Goal: Task Accomplishment & Management: Manage account settings

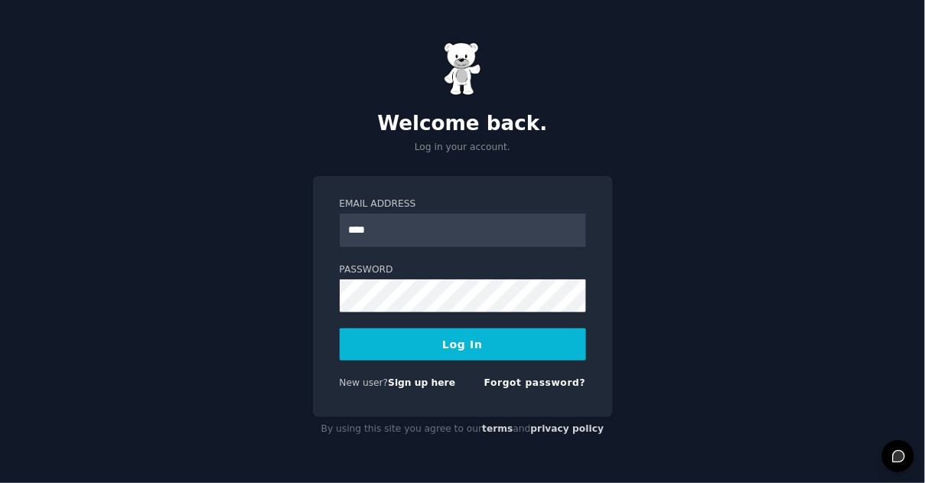
type input "**********"
click at [447, 345] on button "Log In" at bounding box center [463, 344] width 246 height 32
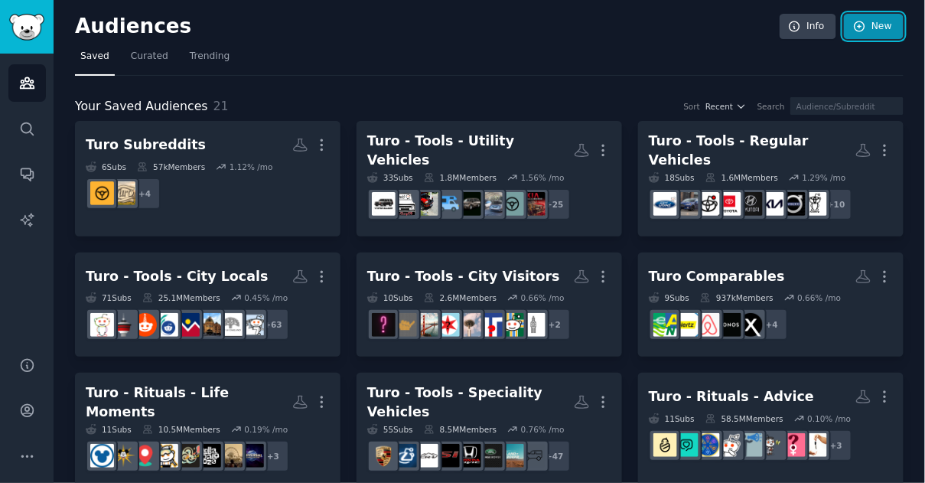
click at [848, 18] on link "New" at bounding box center [874, 27] width 60 height 26
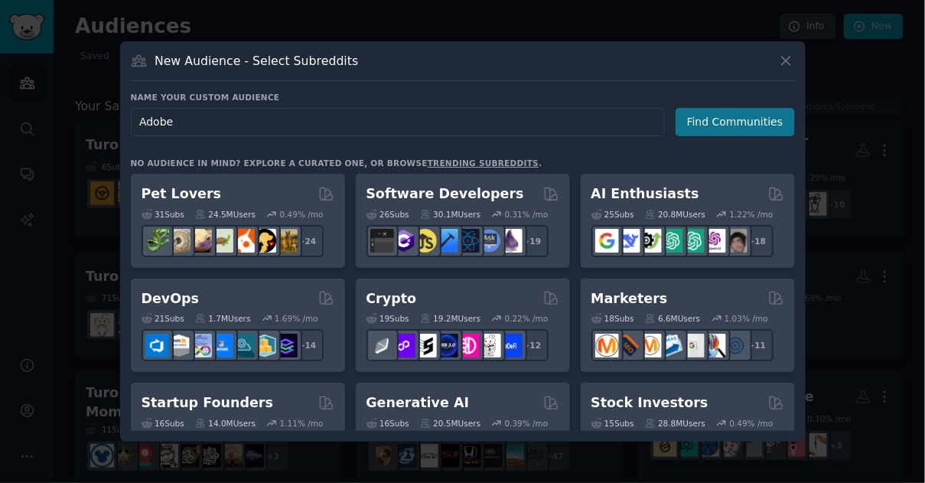
type input "Adobe"
click at [735, 121] on button "Find Communities" at bounding box center [734, 122] width 119 height 28
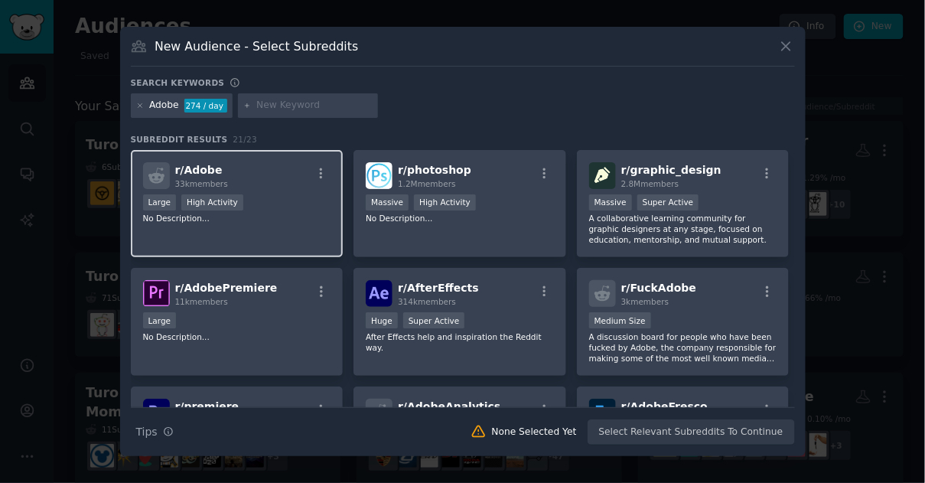
click at [302, 228] on div "r/ Adobe 33k members Large High Activity No Description..." at bounding box center [237, 204] width 213 height 108
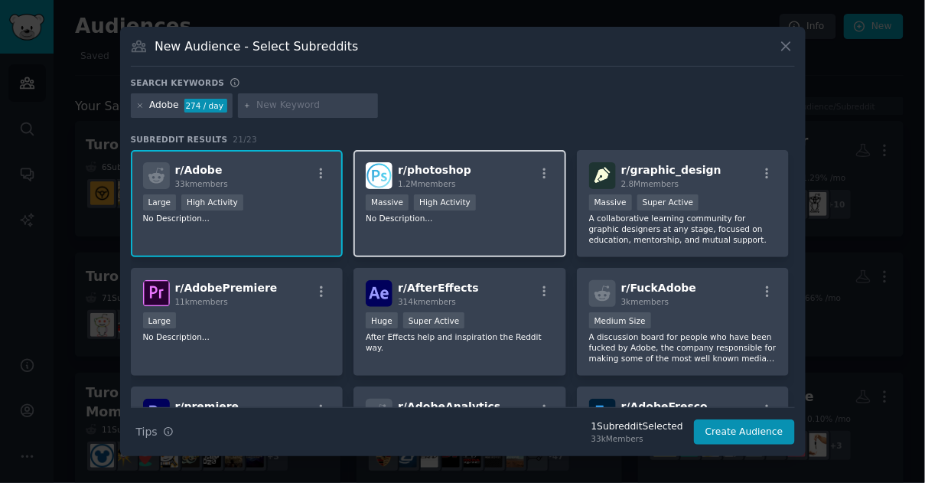
click at [460, 229] on div "r/ photoshop 1.2M members Massive High Activity No Description..." at bounding box center [459, 204] width 213 height 108
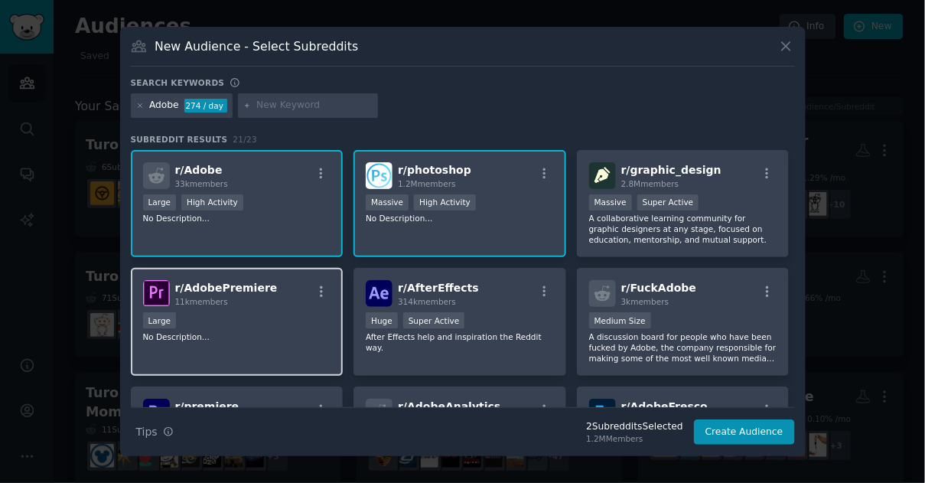
click at [275, 329] on div "Large" at bounding box center [237, 321] width 188 height 19
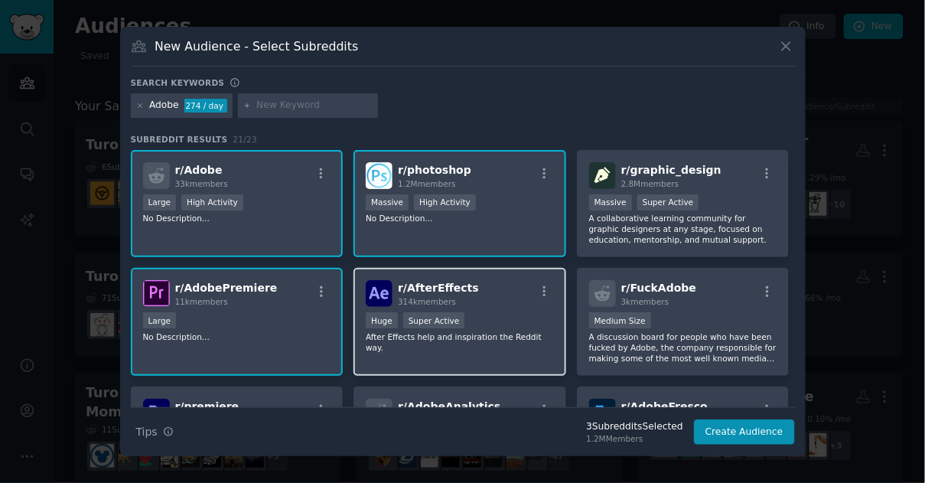
click at [498, 334] on p "After Effects help and inspiration the Reddit way." at bounding box center [460, 341] width 188 height 21
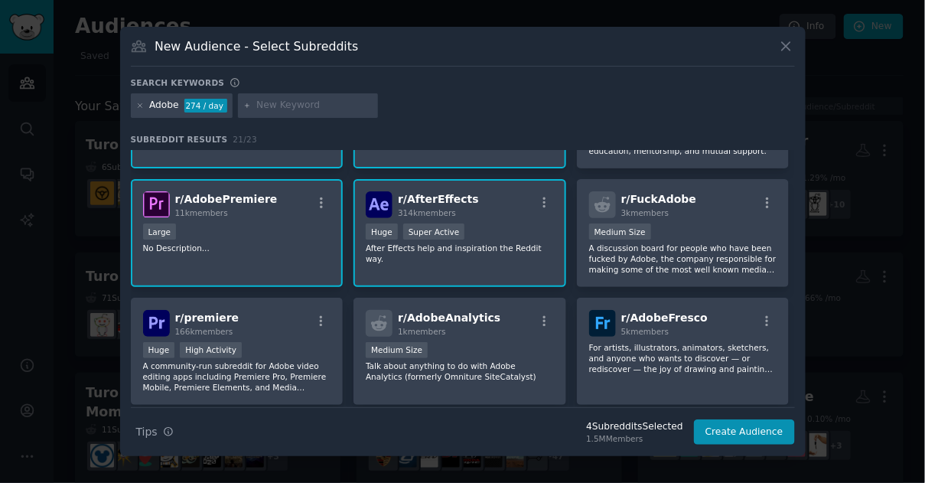
scroll to position [90, 0]
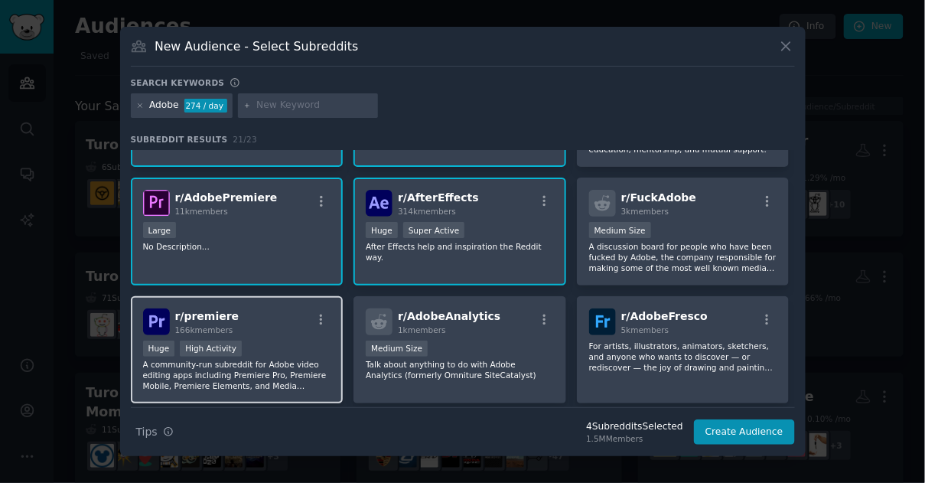
click at [288, 347] on div "Huge High Activity" at bounding box center [237, 349] width 188 height 19
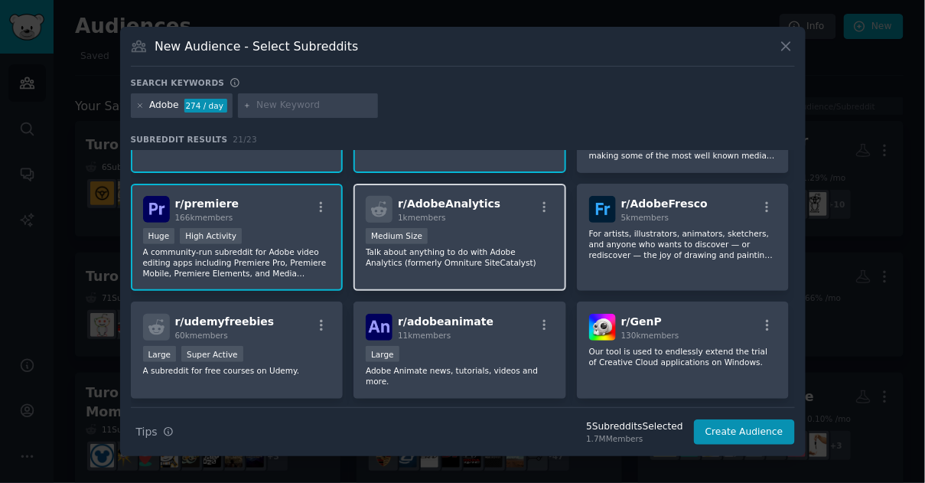
scroll to position [223, 0]
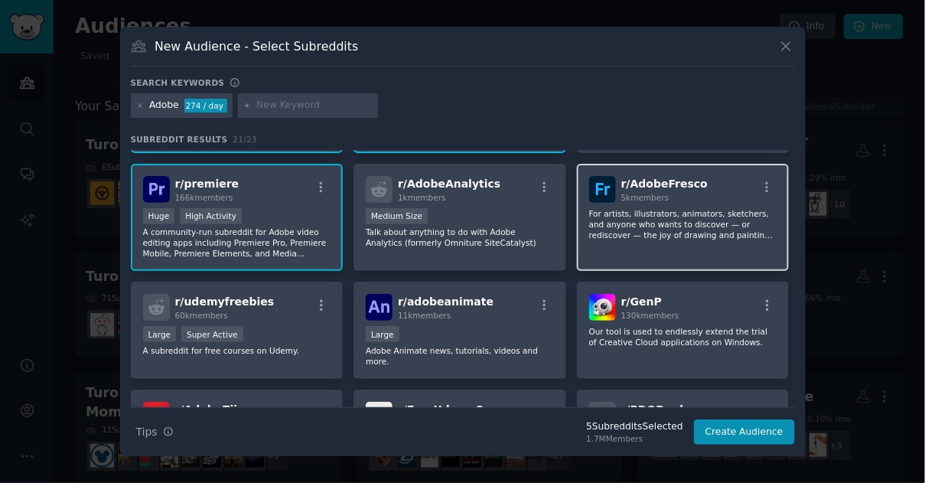
click at [735, 223] on p "For artists, illustrators, animators, sketchers, and anyone who wants to discov…" at bounding box center [683, 224] width 188 height 32
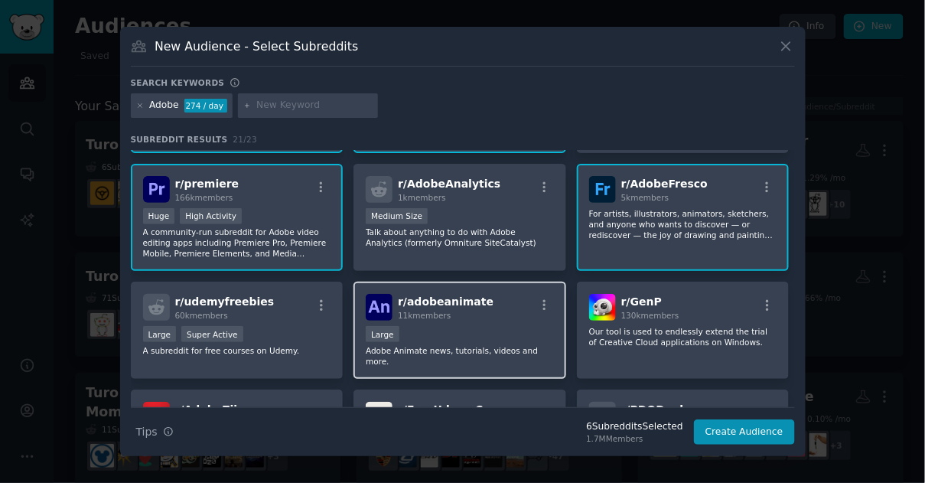
click at [545, 330] on div "Large" at bounding box center [460, 335] width 188 height 19
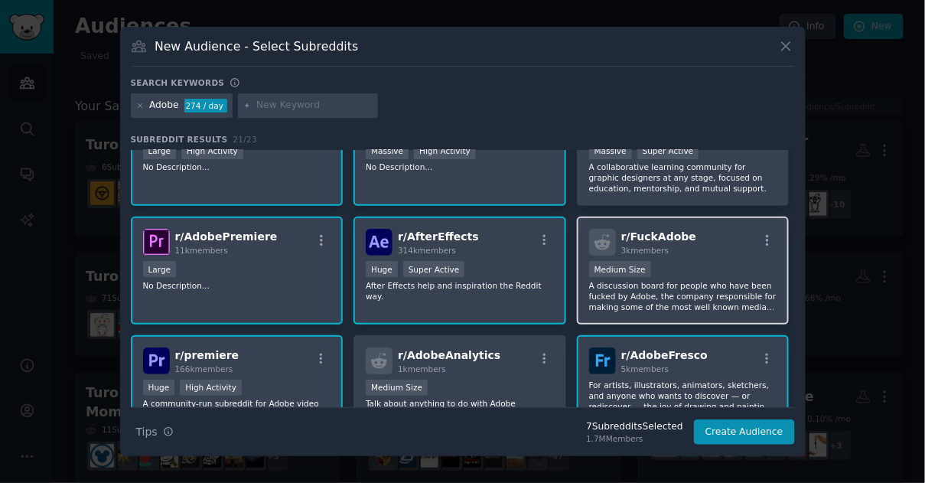
scroll to position [53, 0]
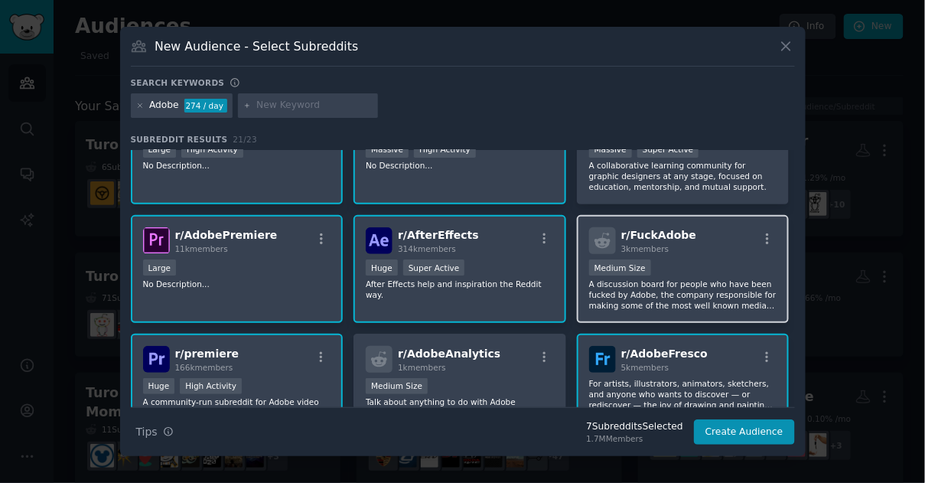
click at [688, 262] on div "Medium Size" at bounding box center [683, 268] width 188 height 19
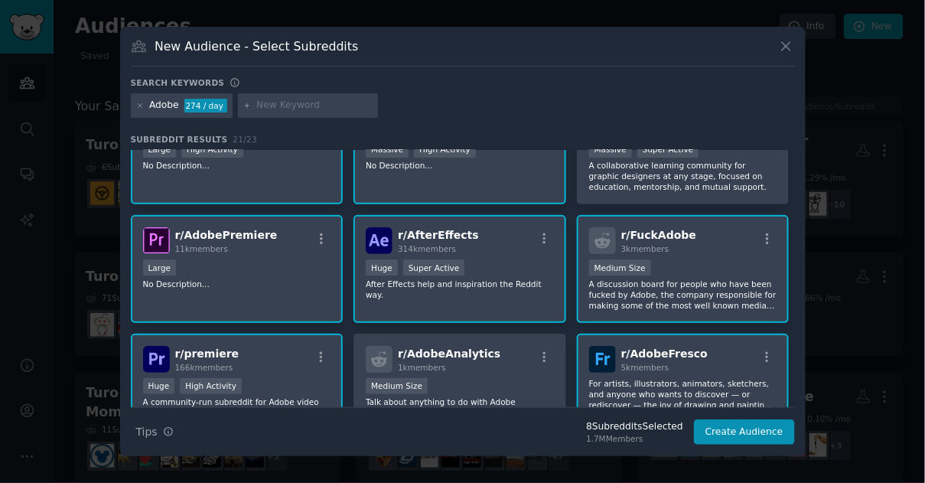
click at [699, 287] on p "A discussion board for people who have been fucked by Adobe, the company respon…" at bounding box center [683, 294] width 188 height 32
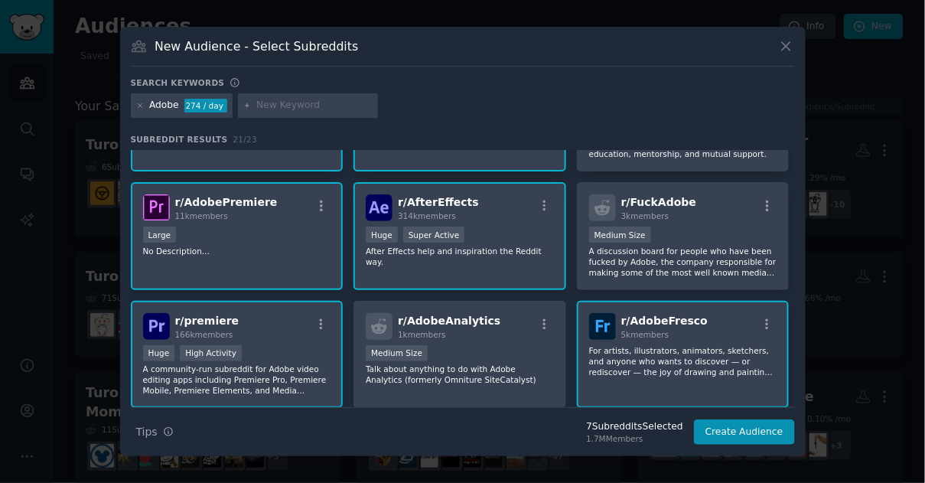
scroll to position [104, 0]
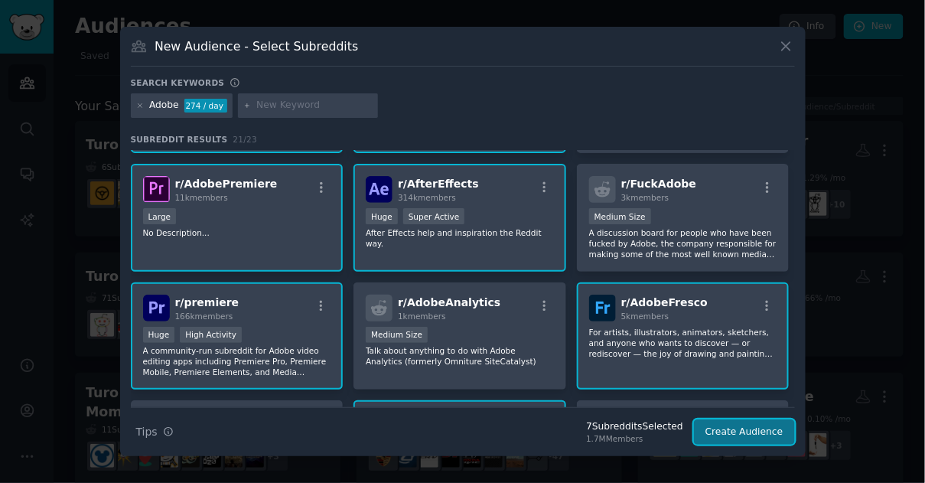
click at [776, 431] on button "Create Audience" at bounding box center [744, 432] width 101 height 26
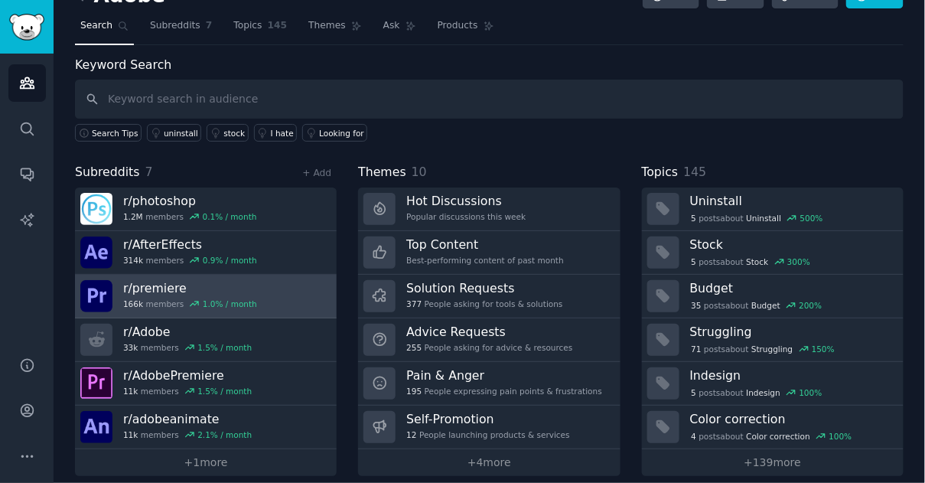
scroll to position [42, 0]
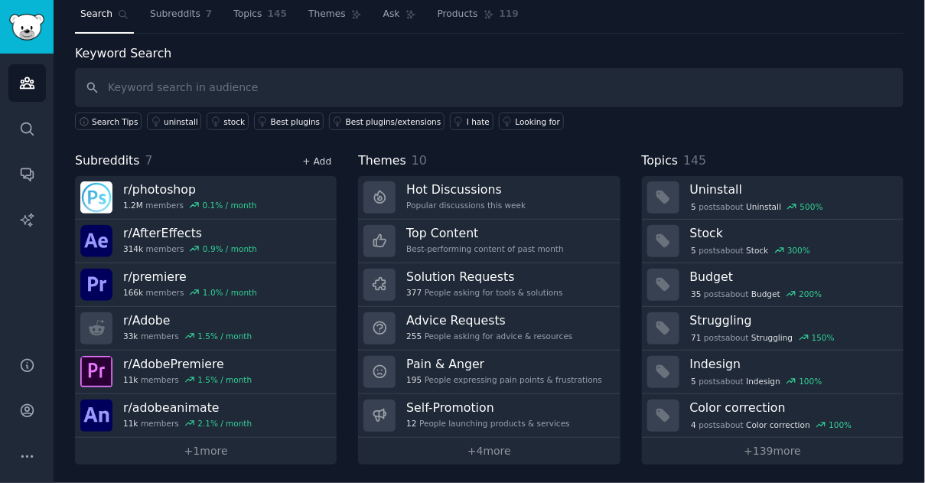
click at [322, 161] on link "+ Add" at bounding box center [316, 161] width 29 height 11
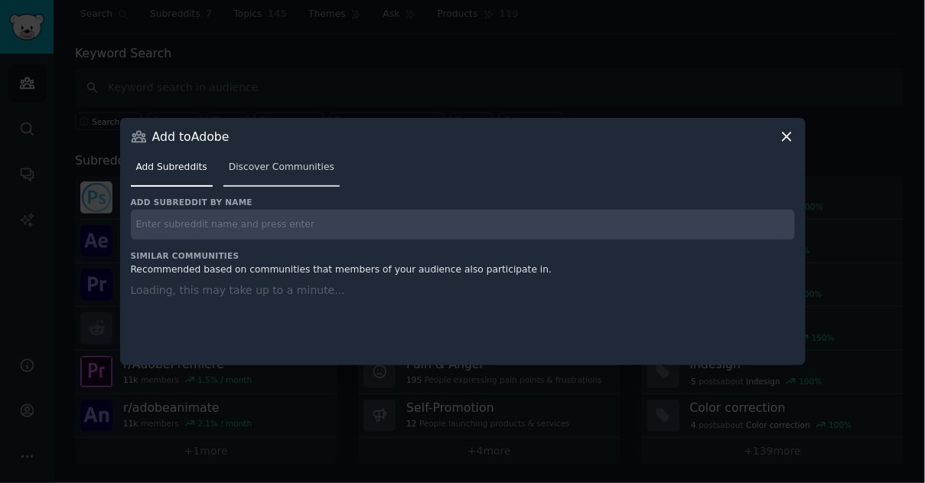
click at [296, 171] on span "Discover Communities" at bounding box center [282, 168] width 106 height 14
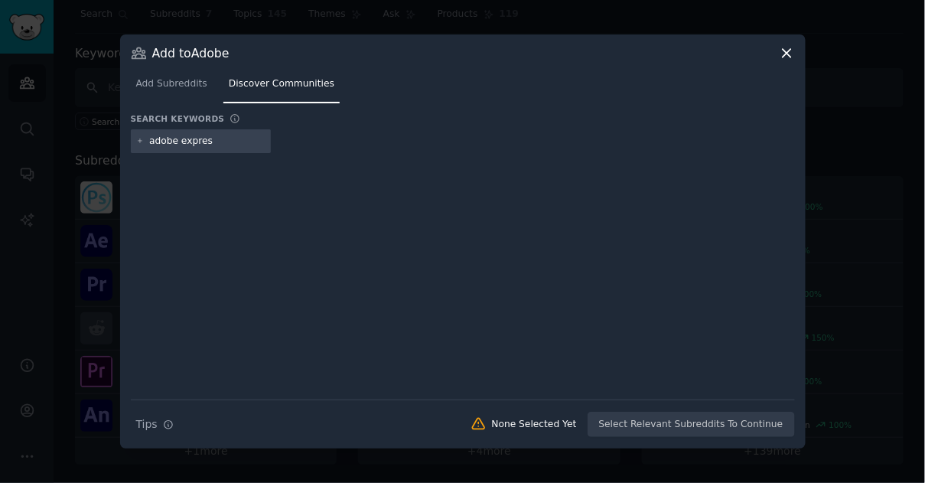
type input "adobe express"
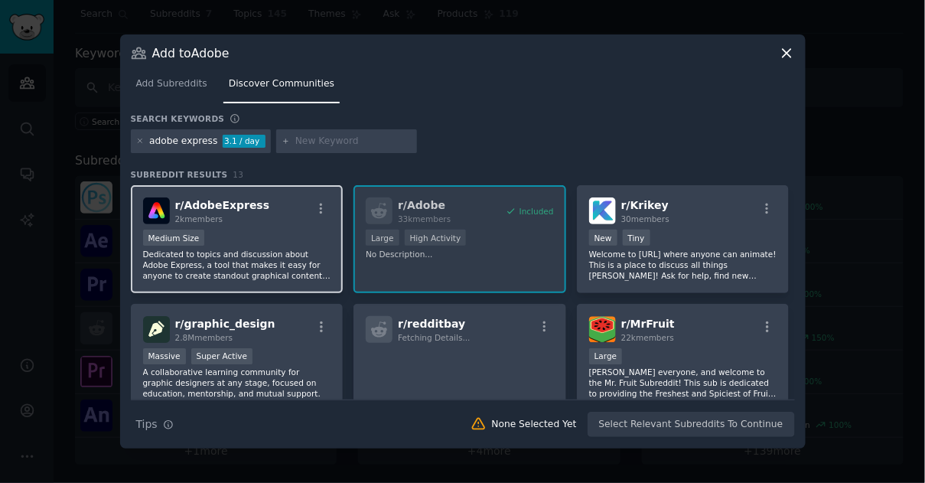
click at [290, 251] on p "Dedicated to topics and discussion about Adobe Express, a tool that makes it ea…" at bounding box center [237, 265] width 188 height 32
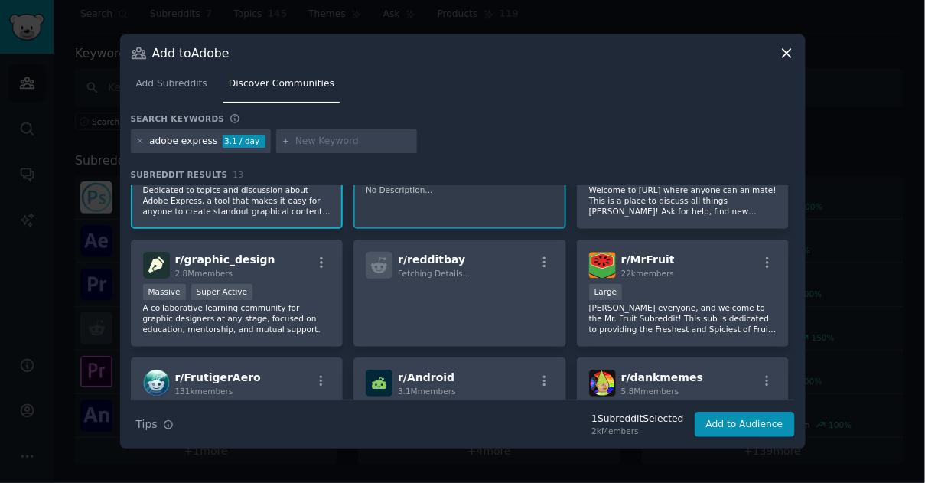
scroll to position [76, 0]
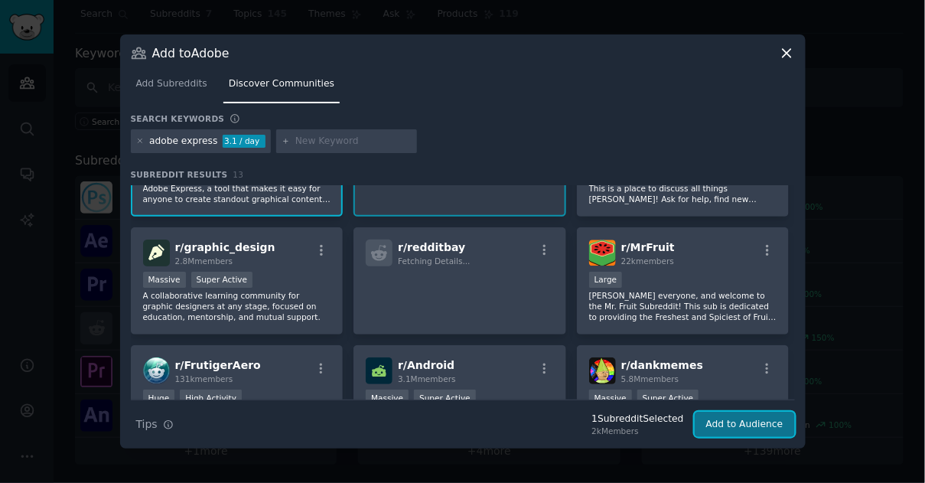
click at [745, 415] on button "Add to Audience" at bounding box center [745, 425] width 100 height 26
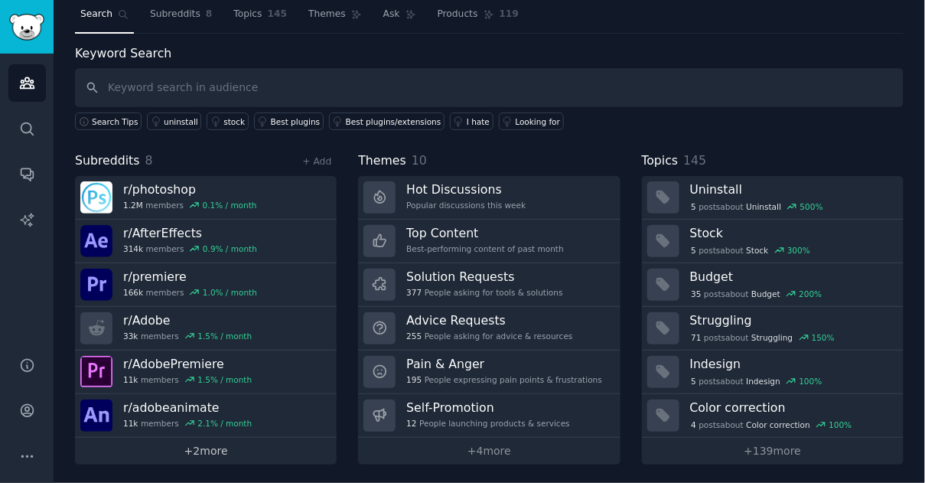
click at [215, 445] on link "+ 2 more" at bounding box center [206, 451] width 262 height 27
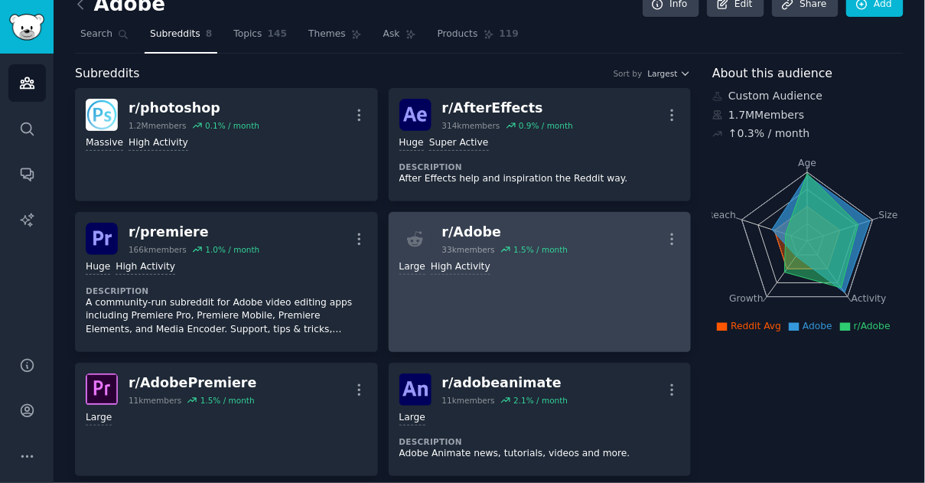
scroll to position [18, 0]
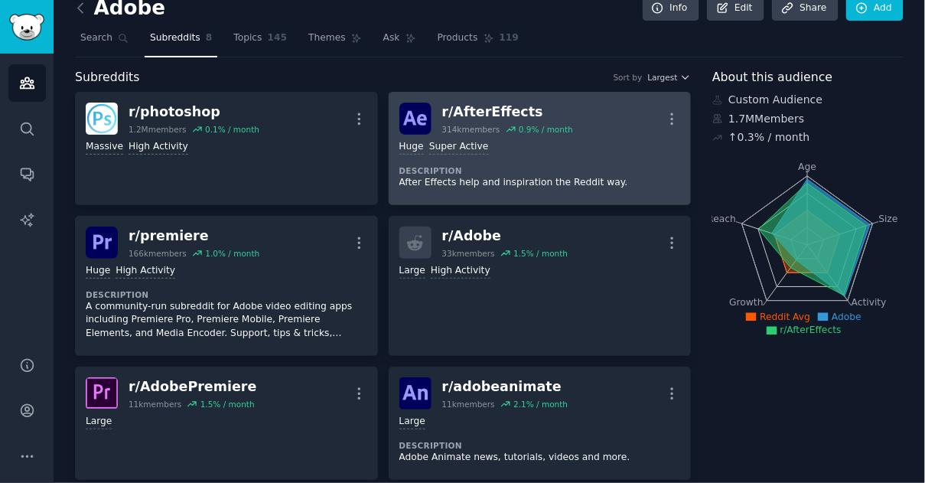
click at [494, 116] on div "r/ AfterEffects" at bounding box center [507, 112] width 131 height 19
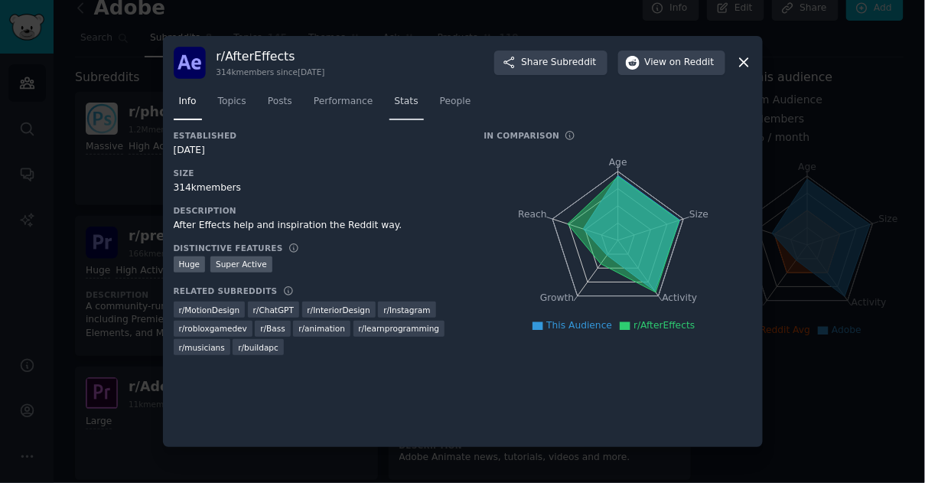
click at [409, 109] on link "Stats" at bounding box center [406, 104] width 34 height 31
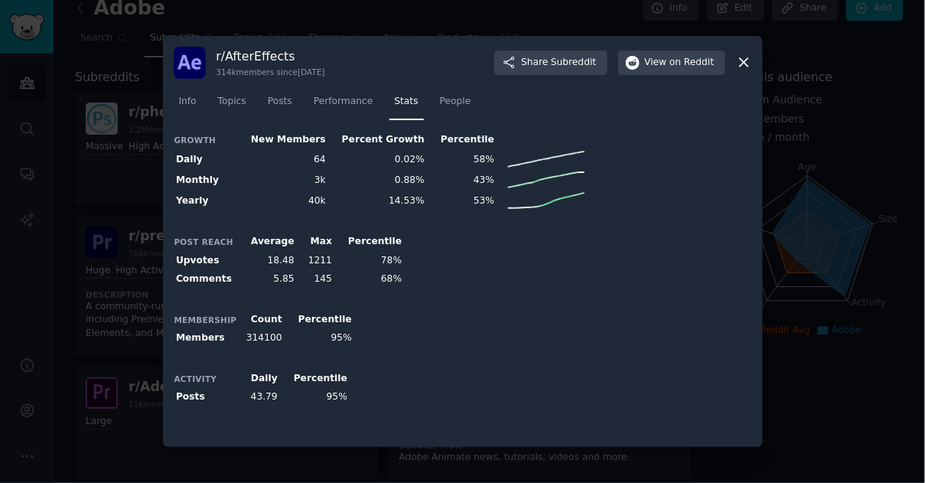
click at [746, 63] on icon at bounding box center [744, 62] width 16 height 16
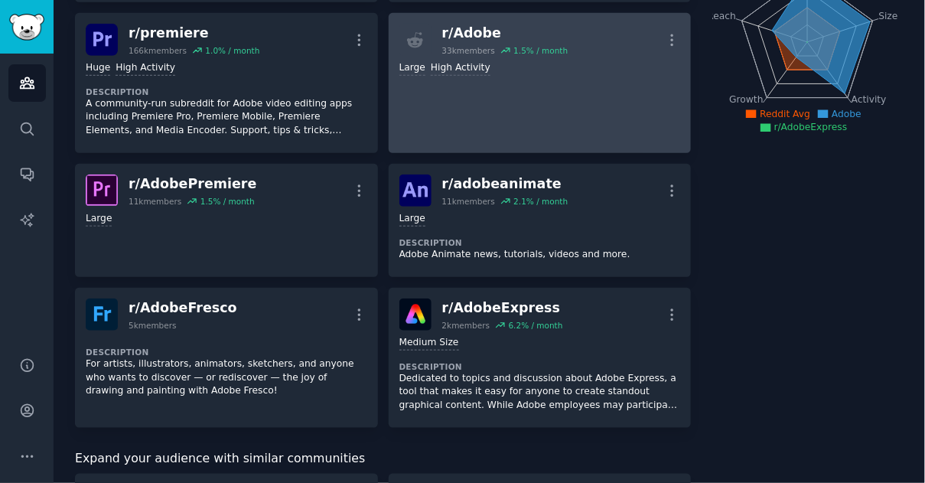
scroll to position [223, 0]
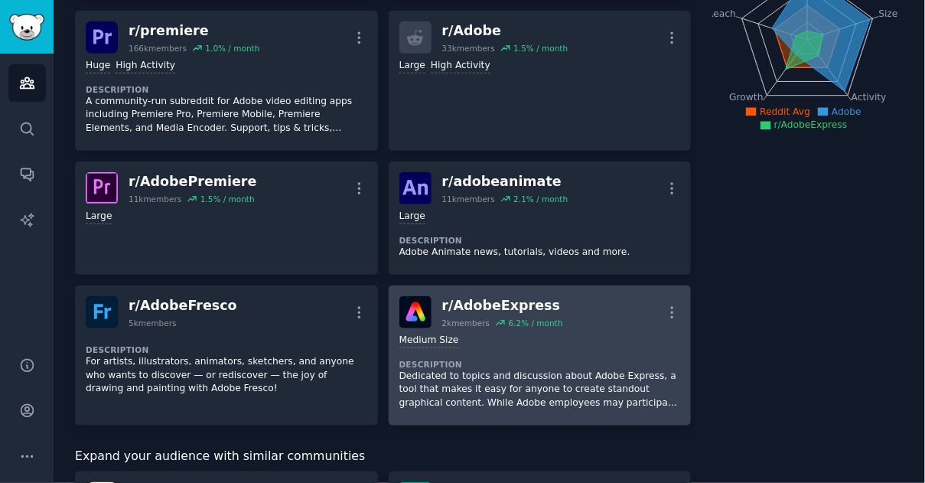
click at [474, 349] on div "Medium Size Description Dedicated to topics and discussion about Adobe Express,…" at bounding box center [540, 371] width 282 height 86
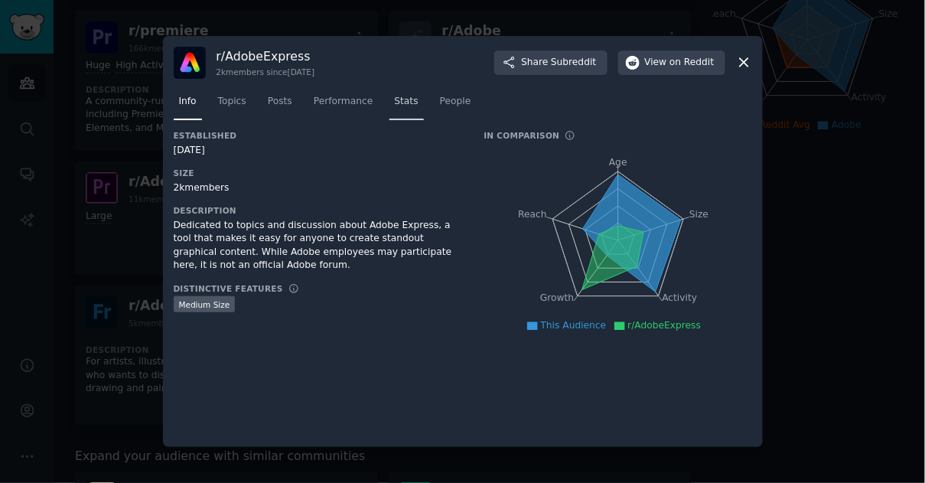
click at [404, 103] on span "Stats" at bounding box center [407, 102] width 24 height 14
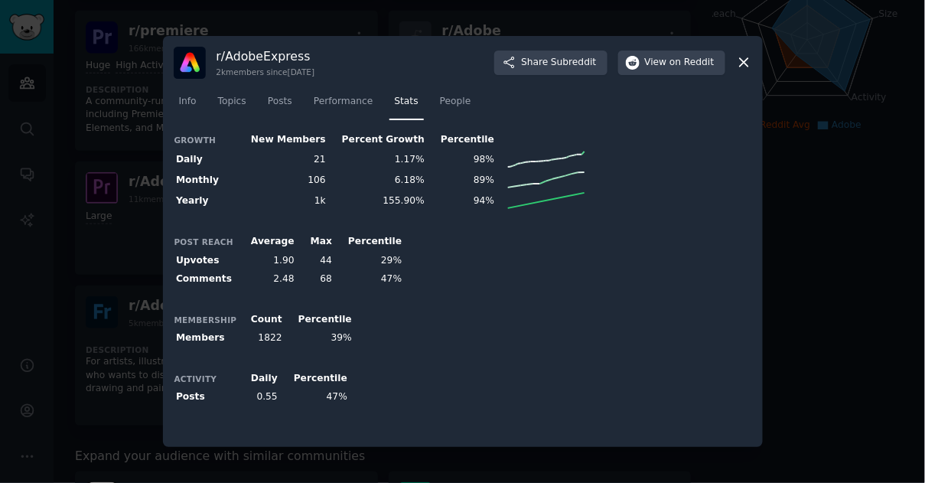
click at [750, 64] on icon at bounding box center [744, 62] width 16 height 16
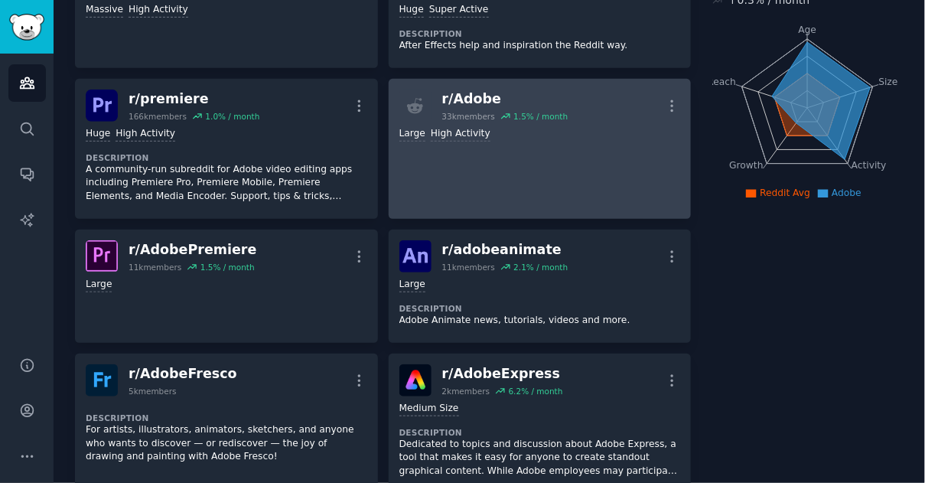
scroll to position [156, 0]
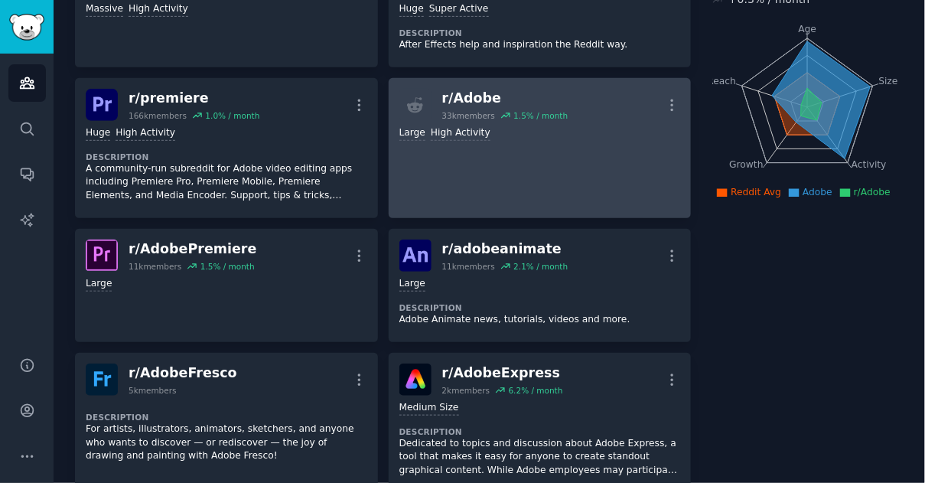
click at [482, 177] on link "r/ Adobe 33k members 1.5 % / month More Large High Activity" at bounding box center [540, 148] width 303 height 140
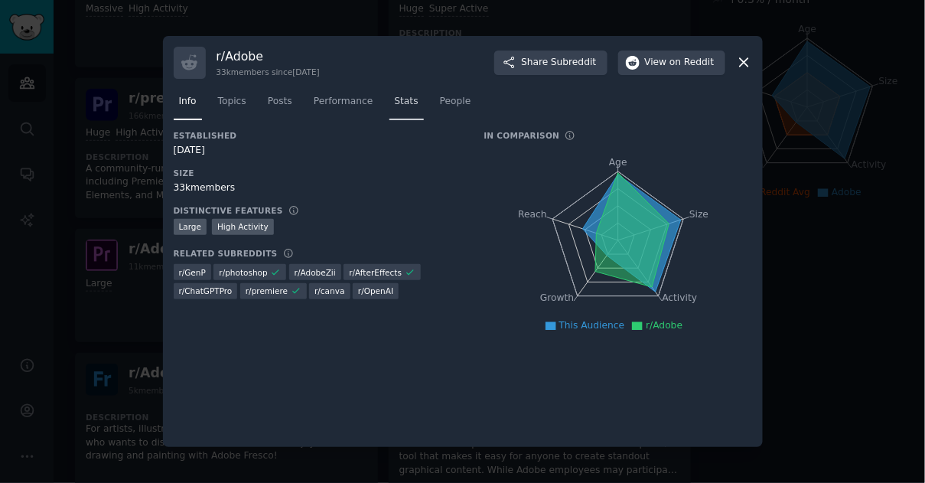
click at [416, 102] on span "Stats" at bounding box center [407, 102] width 24 height 14
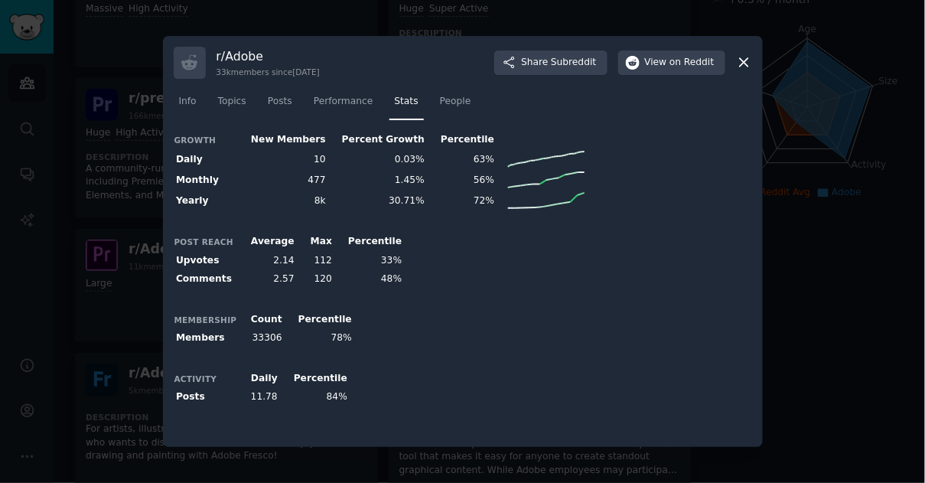
click at [749, 63] on icon at bounding box center [744, 62] width 16 height 16
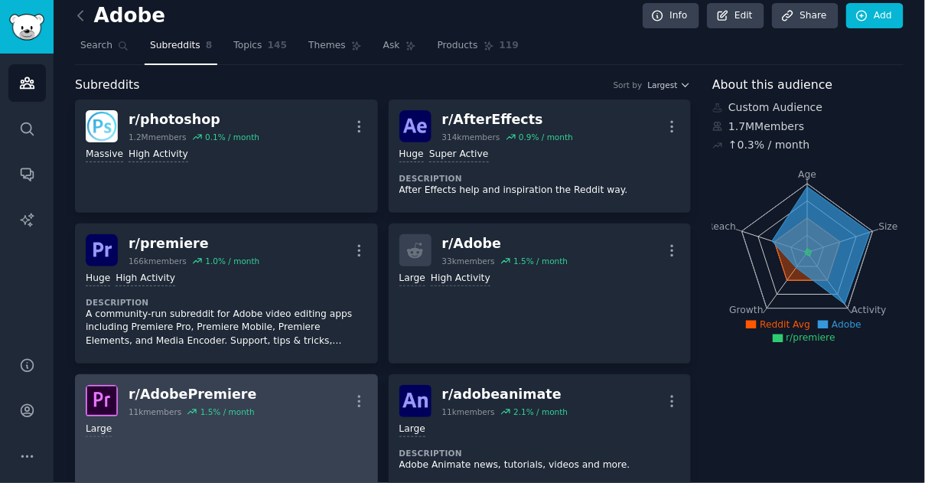
scroll to position [8, 0]
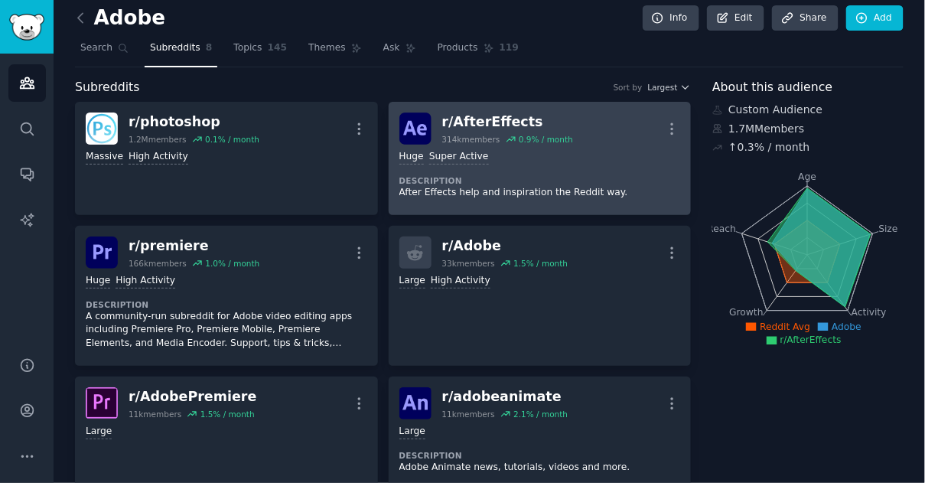
click at [568, 171] on div ">= 95th percentile for submissions / day Huge Super Active Description After Ef…" at bounding box center [540, 175] width 282 height 60
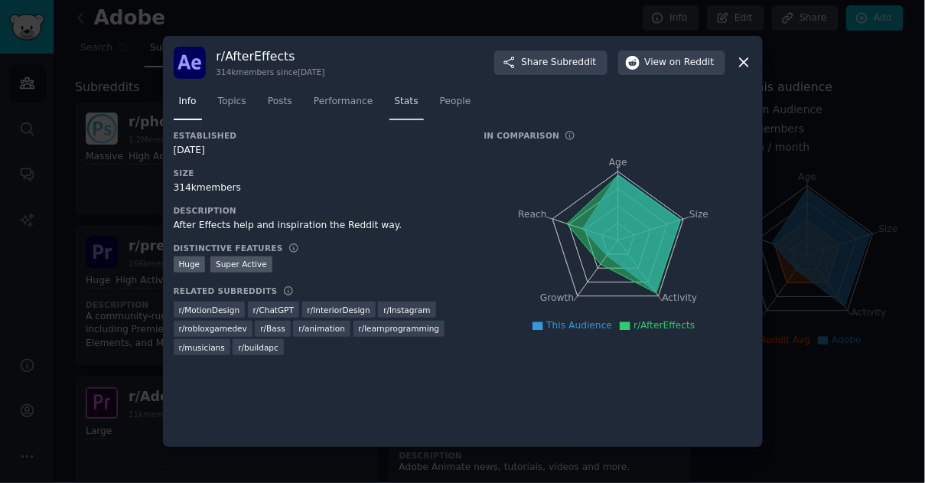
click at [418, 93] on link "Stats" at bounding box center [406, 104] width 34 height 31
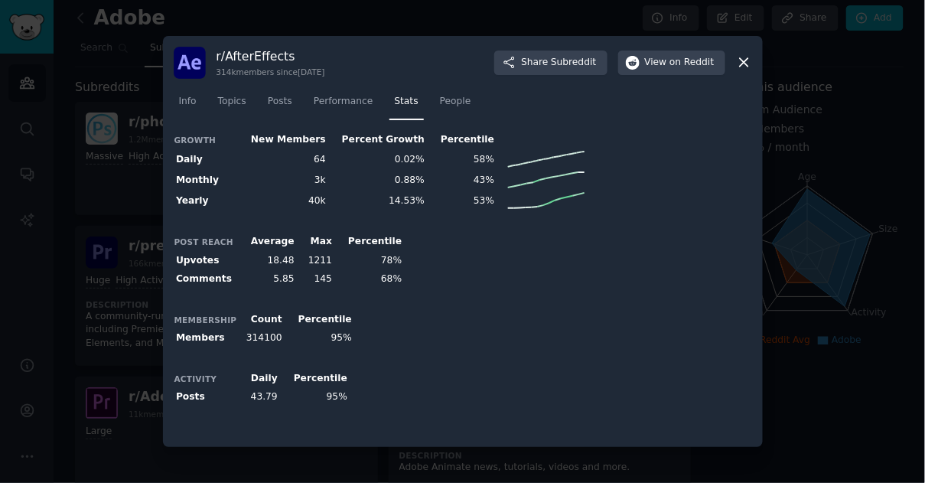
click at [743, 60] on icon at bounding box center [744, 63] width 8 height 8
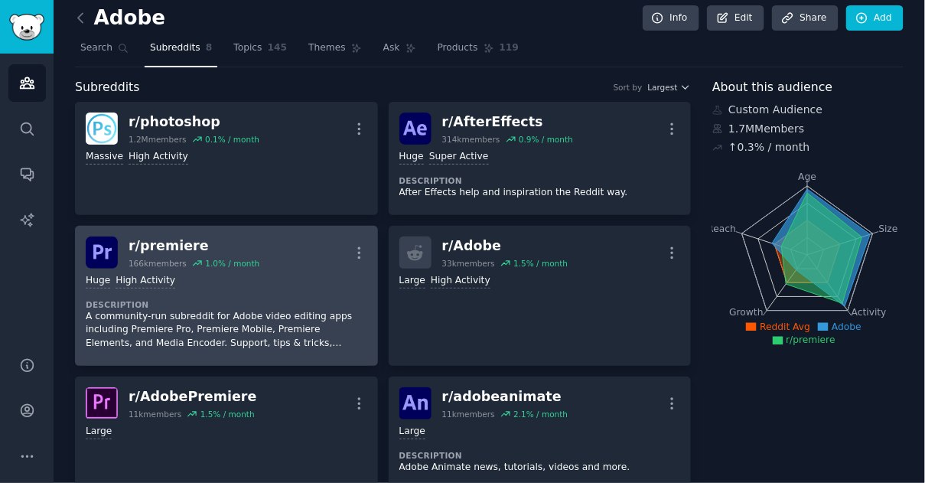
click at [304, 294] on div "Huge High Activity Description A community-run subreddit for Adobe video editin…" at bounding box center [227, 311] width 282 height 86
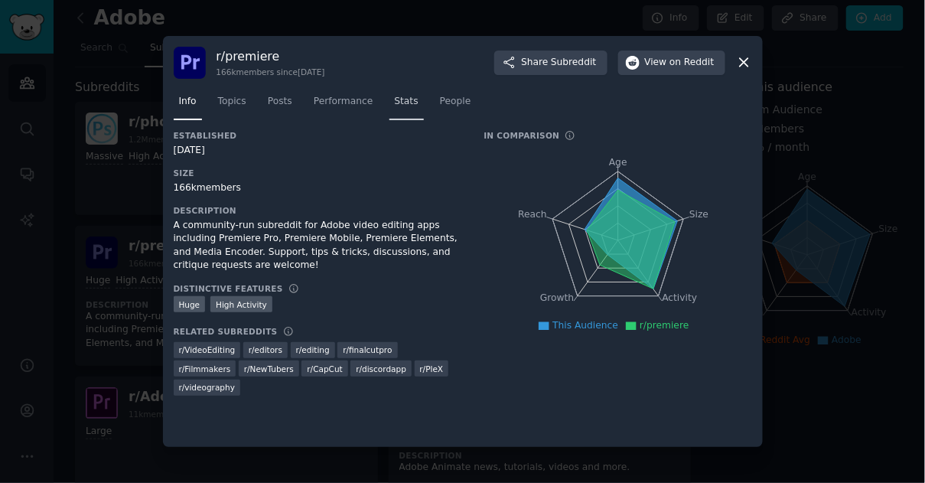
click at [400, 103] on span "Stats" at bounding box center [407, 102] width 24 height 14
